Goal: Check status: Check status

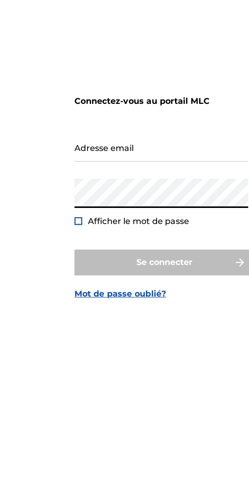
type input "[EMAIL_ADDRESS][DOMAIN_NAME]"
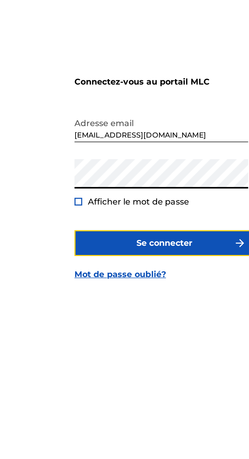
click at [139, 274] on font "Se connecter" at bounding box center [125, 271] width 28 height 6
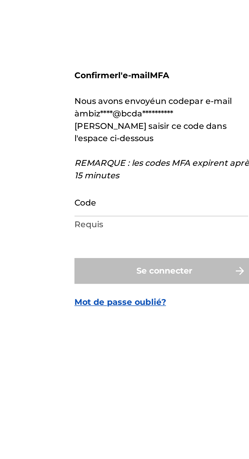
click at [106, 254] on input "Code" at bounding box center [123, 246] width 86 height 15
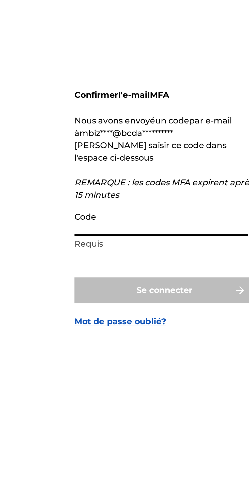
paste input "472795"
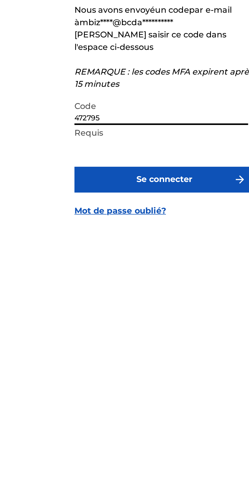
type input "472795"
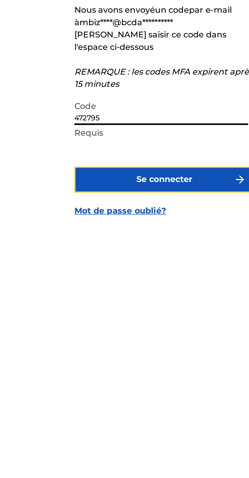
click at [136, 293] on font "Se connecter" at bounding box center [125, 290] width 28 height 5
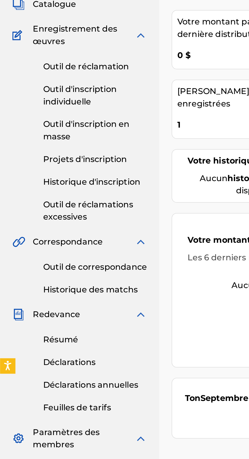
click at [27, 137] on font "Historique d'inscription" at bounding box center [45, 138] width 48 height 5
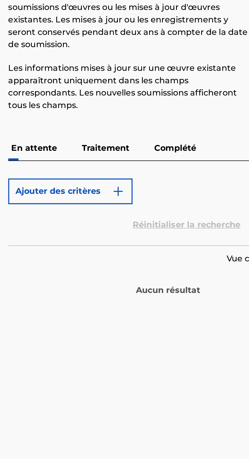
click at [163, 119] on p "Complété" at bounding box center [168, 122] width 24 height 12
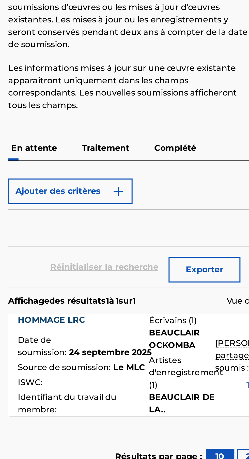
click at [129, 117] on p "Traitement" at bounding box center [133, 122] width 27 height 12
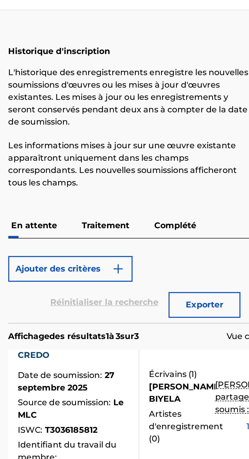
click at [167, 120] on font "Complété" at bounding box center [167, 121] width 21 height 5
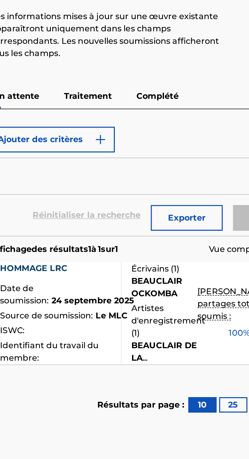
click at [129, 122] on font "Traitement" at bounding box center [133, 121] width 24 height 5
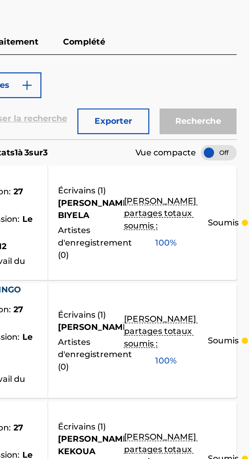
click at [235, 174] on div at bounding box center [235, 177] width 18 height 8
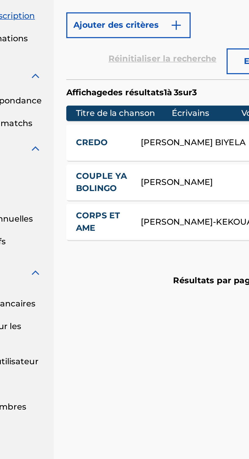
click at [95, 241] on font "CORPS ET AME" at bounding box center [101, 240] width 22 height 11
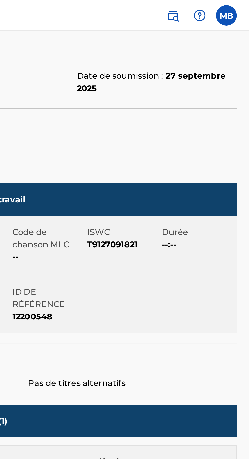
click at [241, 4] on label at bounding box center [238, 8] width 10 height 10
click at [238, 8] on input "MB [PERSON_NAME] [EMAIL_ADDRESS][DOMAIN_NAME] Profil Se déconnecter" at bounding box center [238, 8] width 0 height 0
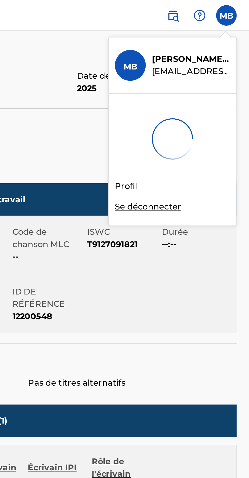
click at [192, 103] on div "Membre MB MB [PERSON_NAME] [EMAIL_ADDRESS][DOMAIN_NAME] Profil Se déconnecter B…" at bounding box center [124, 239] width 249 height 478
